Goal: Check status: Check status

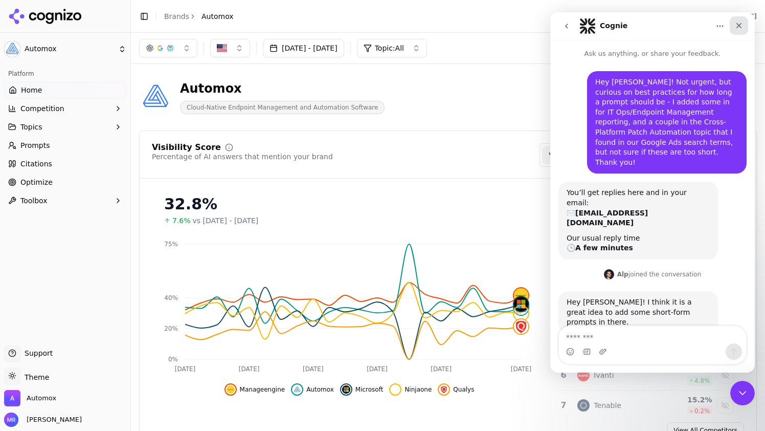
click at [740, 18] on div "Close" at bounding box center [739, 25] width 18 height 18
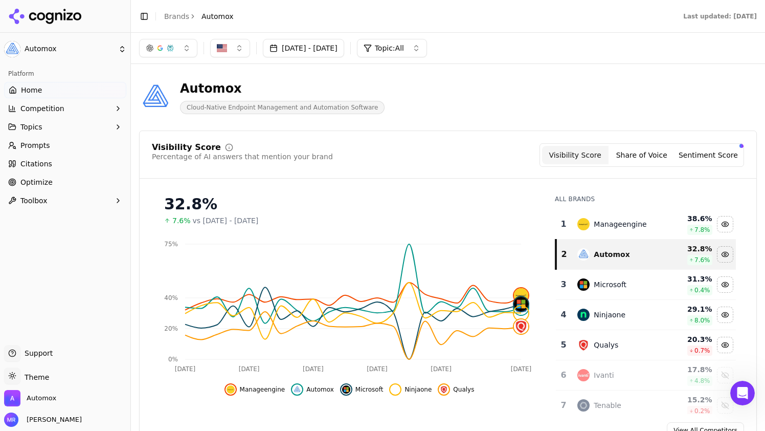
click at [344, 48] on button "Jul 19, 2025 - Aug 18, 2025" at bounding box center [303, 48] width 81 height 18
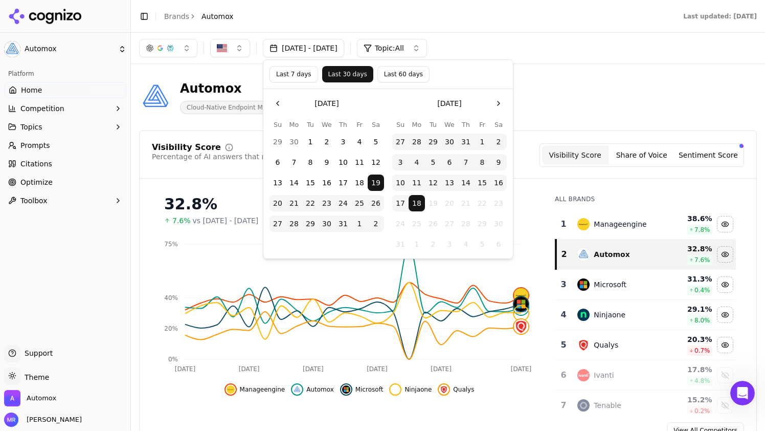
click at [278, 101] on button "Go to the Previous Month" at bounding box center [278, 103] width 16 height 16
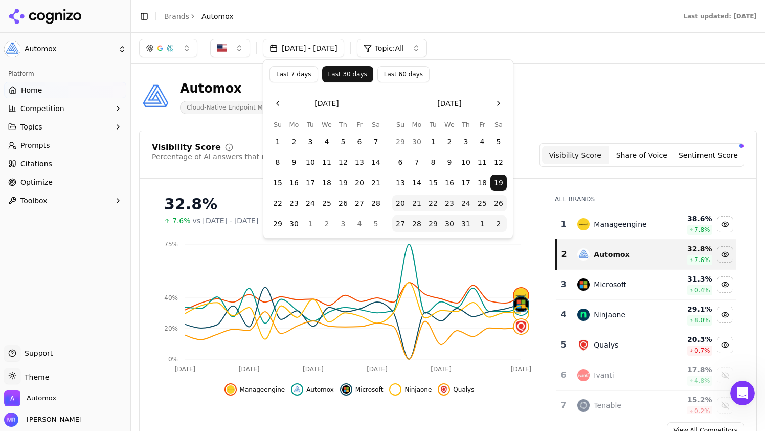
click at [515, 60] on div "Jul 19, 2025 - Aug 18, 2025 Topic: All" at bounding box center [448, 48] width 634 height 31
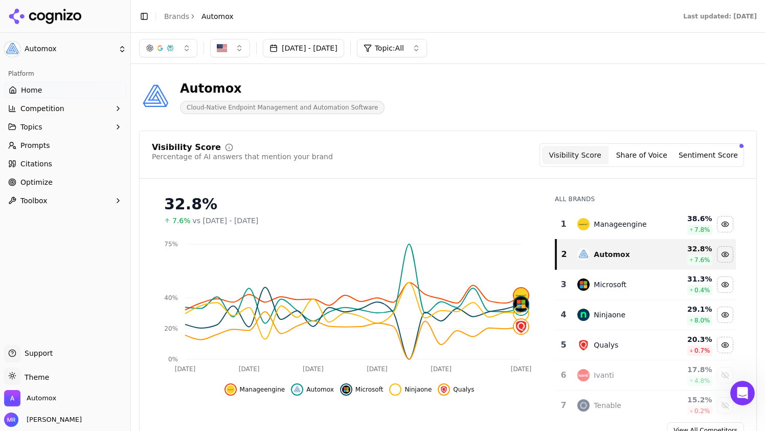
click at [302, 47] on button "Jul 19, 2025 - Aug 18, 2025" at bounding box center [303, 48] width 81 height 18
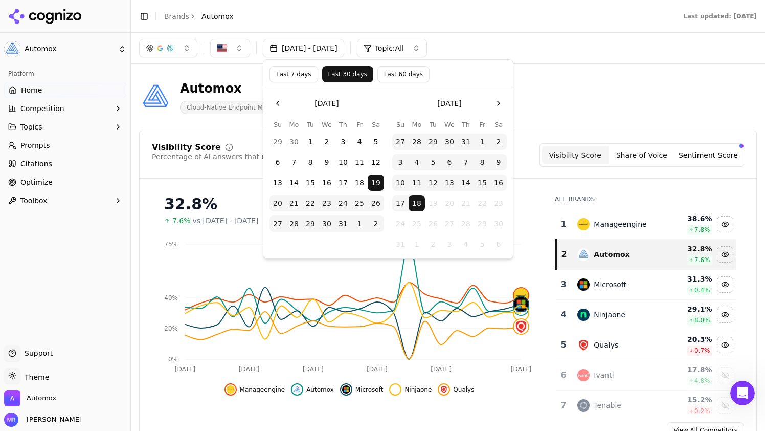
click at [405, 77] on button "Last 60 days" at bounding box center [403, 74] width 52 height 16
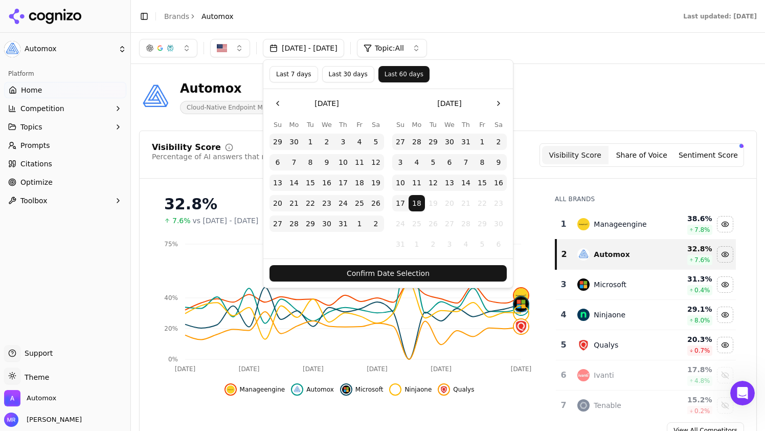
click at [383, 273] on button "Confirm Date Selection" at bounding box center [388, 273] width 237 height 16
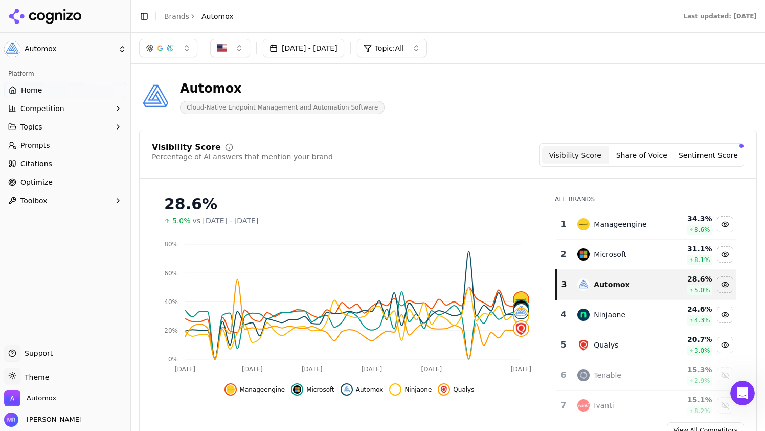
click at [323, 47] on button "Jun 19, 2025 - Aug 18, 2025" at bounding box center [303, 48] width 81 height 18
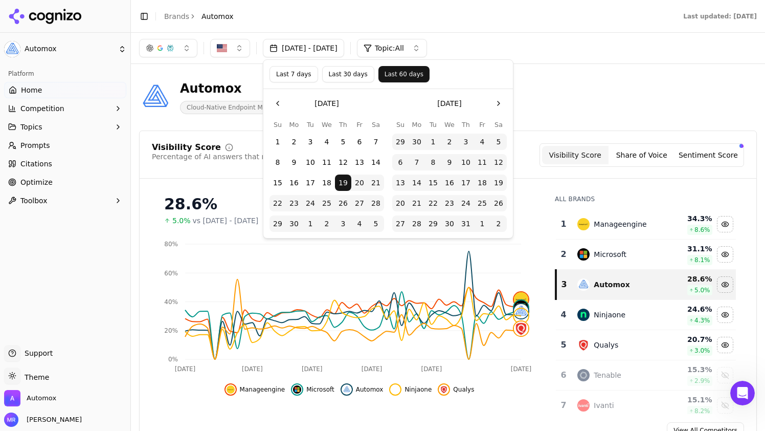
click at [306, 74] on button "Last 7 days" at bounding box center [294, 74] width 49 height 16
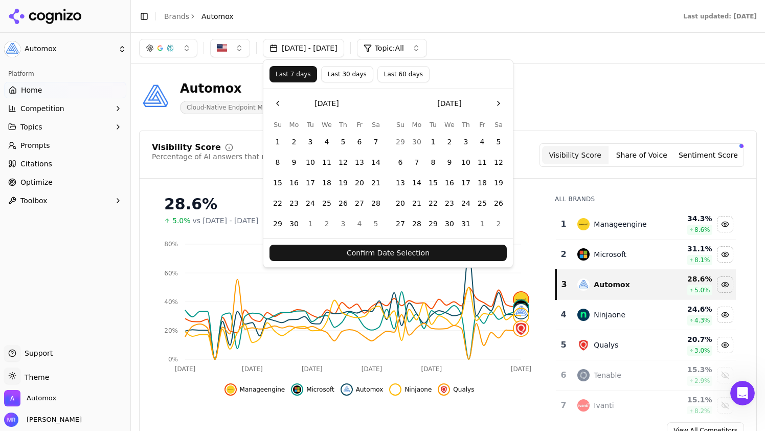
click at [338, 253] on button "Confirm Date Selection" at bounding box center [388, 253] width 237 height 16
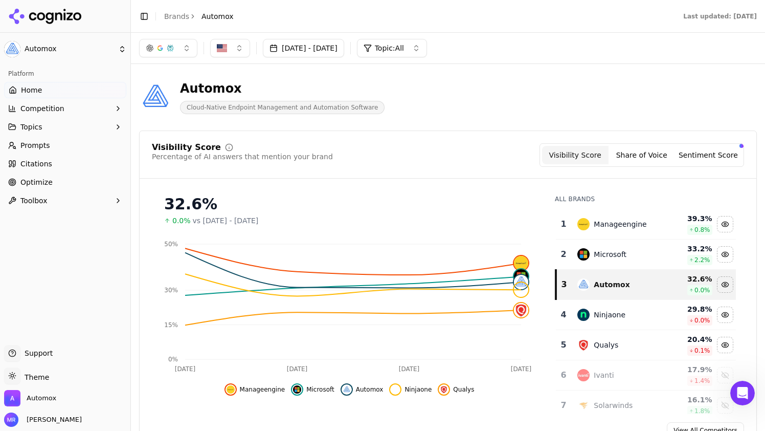
click at [320, 50] on button "Aug 11, 2025 - Aug 18, 2025" at bounding box center [303, 48] width 81 height 18
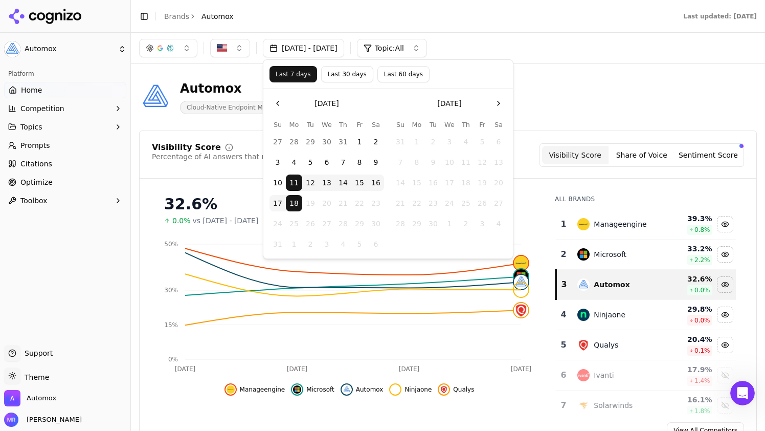
click at [516, 28] on header "Toggle Sidebar Brands Automox Last updated: August 18th, 2025" at bounding box center [448, 16] width 634 height 33
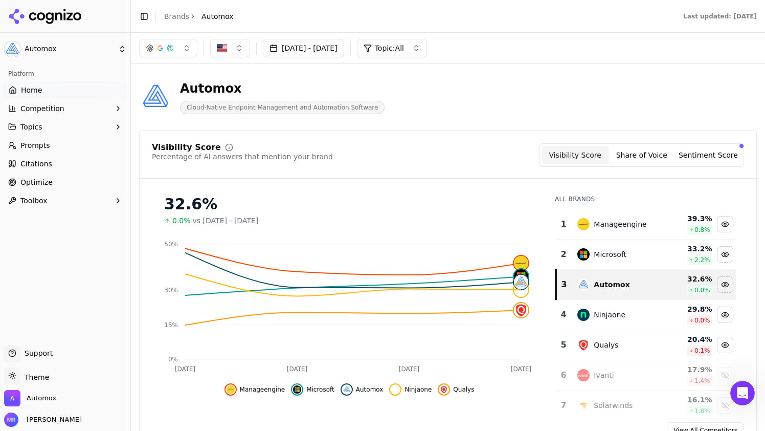
click at [633, 157] on button "Share of Voice" at bounding box center [642, 155] width 66 height 18
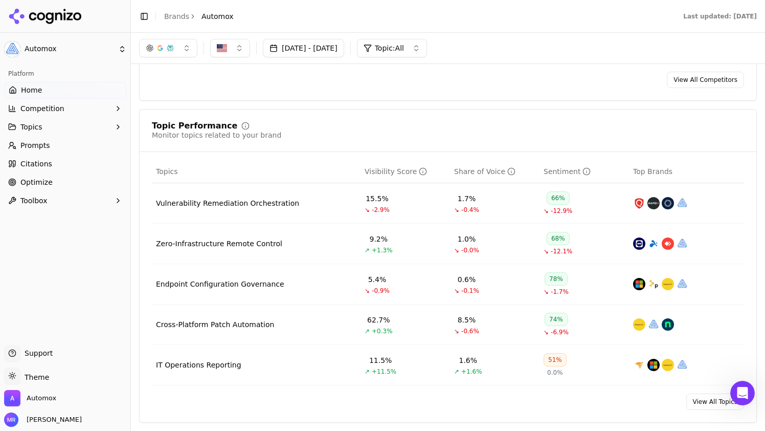
scroll to position [41, 0]
